Goal: Task Accomplishment & Management: Complete application form

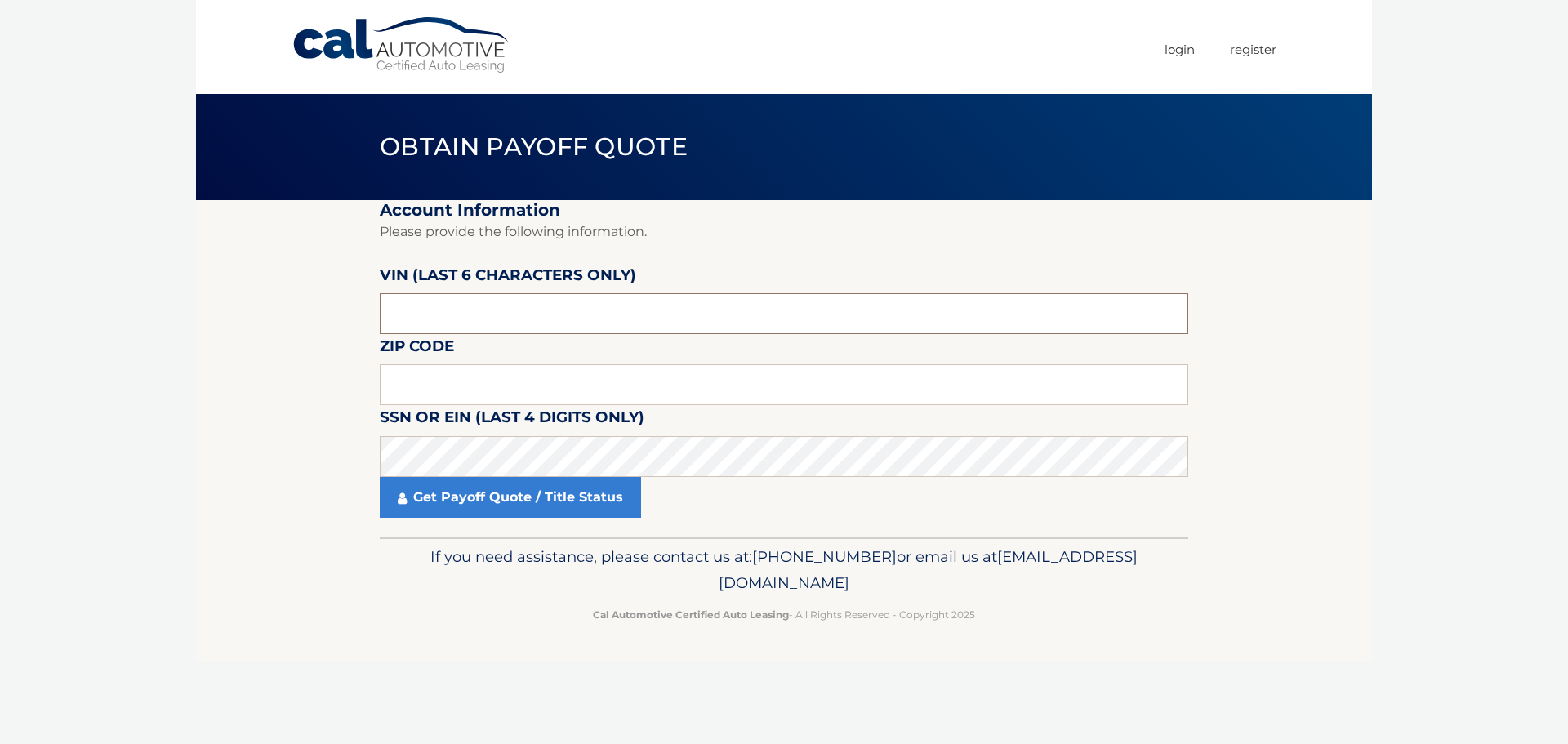
click at [506, 314] on input "text" at bounding box center [784, 314] width 808 height 41
click at [439, 307] on input "text" at bounding box center [784, 314] width 808 height 41
type input "937849"
type input "18901"
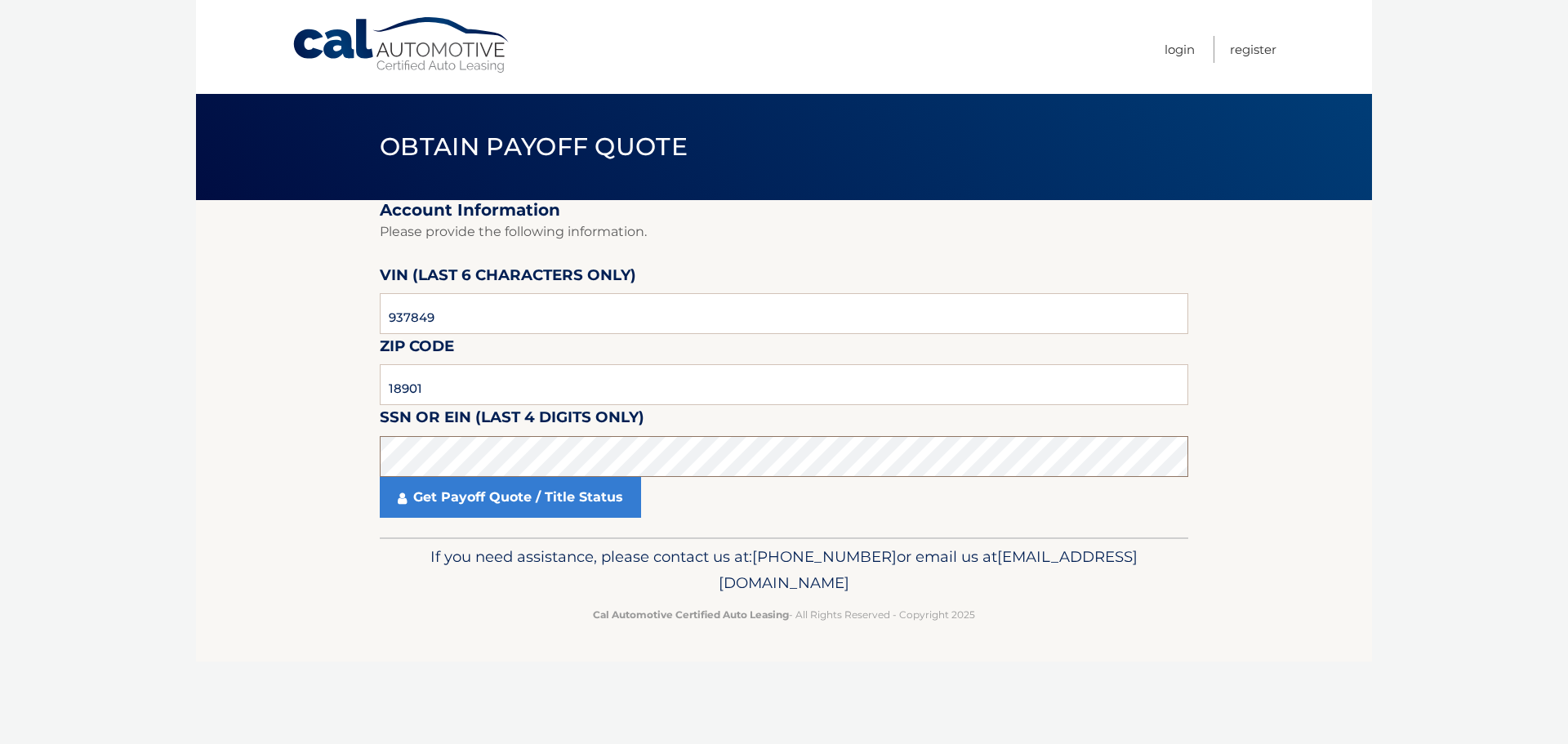
click button "For Originating Dealer" at bounding box center [0, 0] width 0 height 0
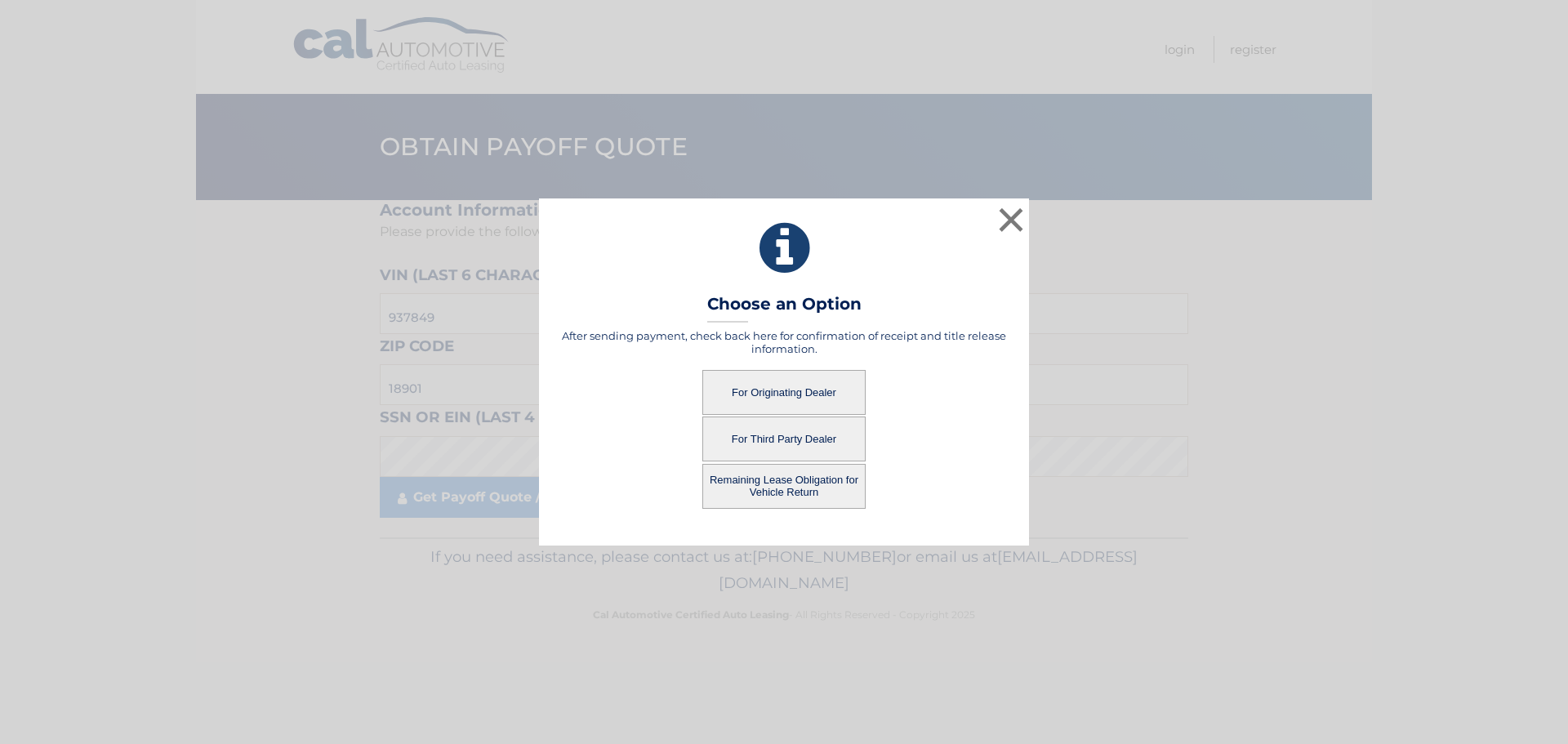
click at [784, 388] on button "For Originating Dealer" at bounding box center [784, 392] width 163 height 45
